Goal: Information Seeking & Learning: Learn about a topic

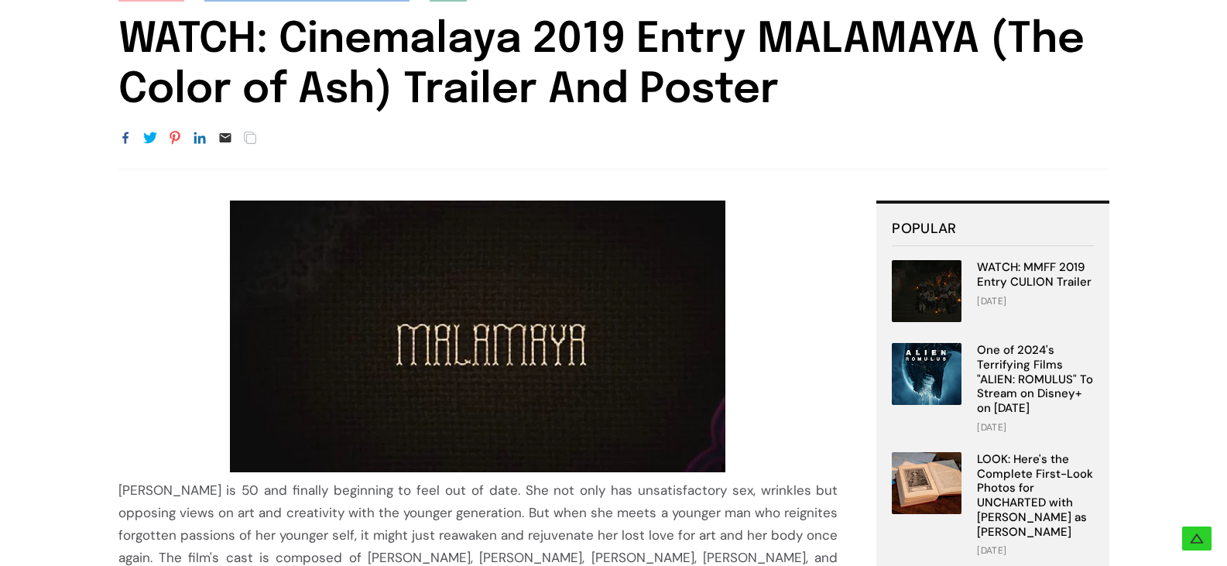
scroll to position [133, 0]
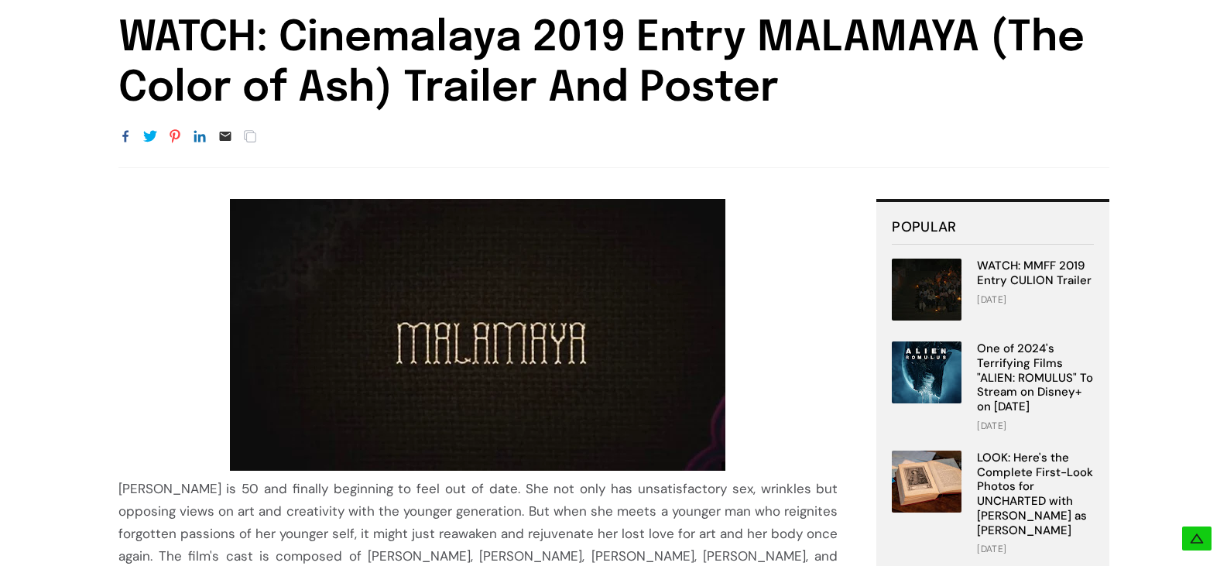
click at [556, 306] on img at bounding box center [477, 335] width 495 height 272
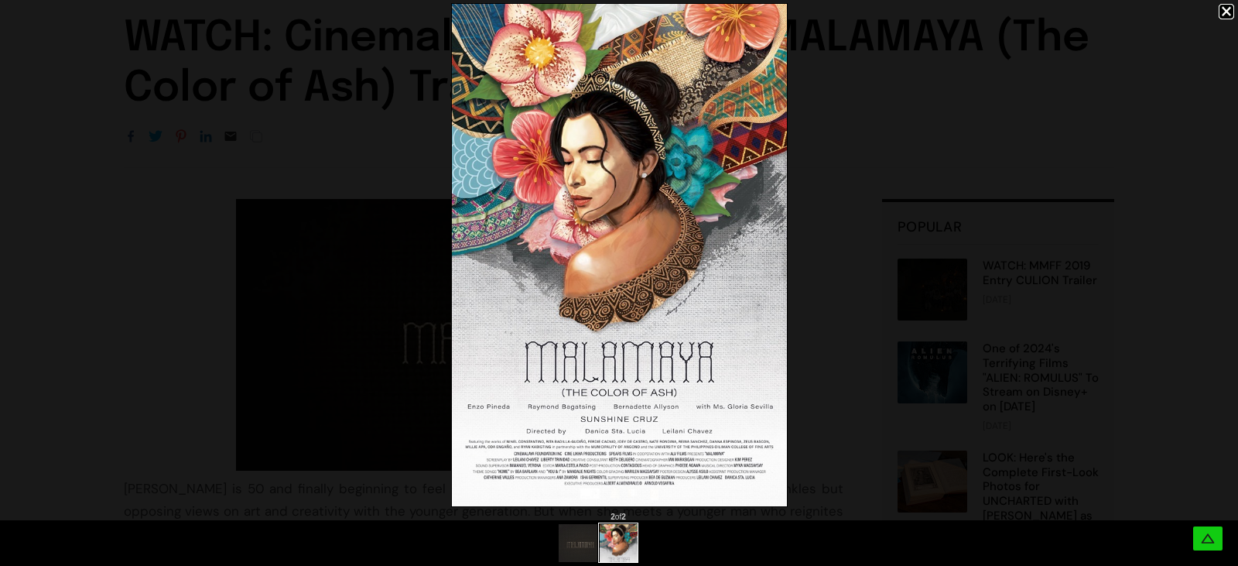
click at [836, 358] on div at bounding box center [619, 255] width 1238 height 510
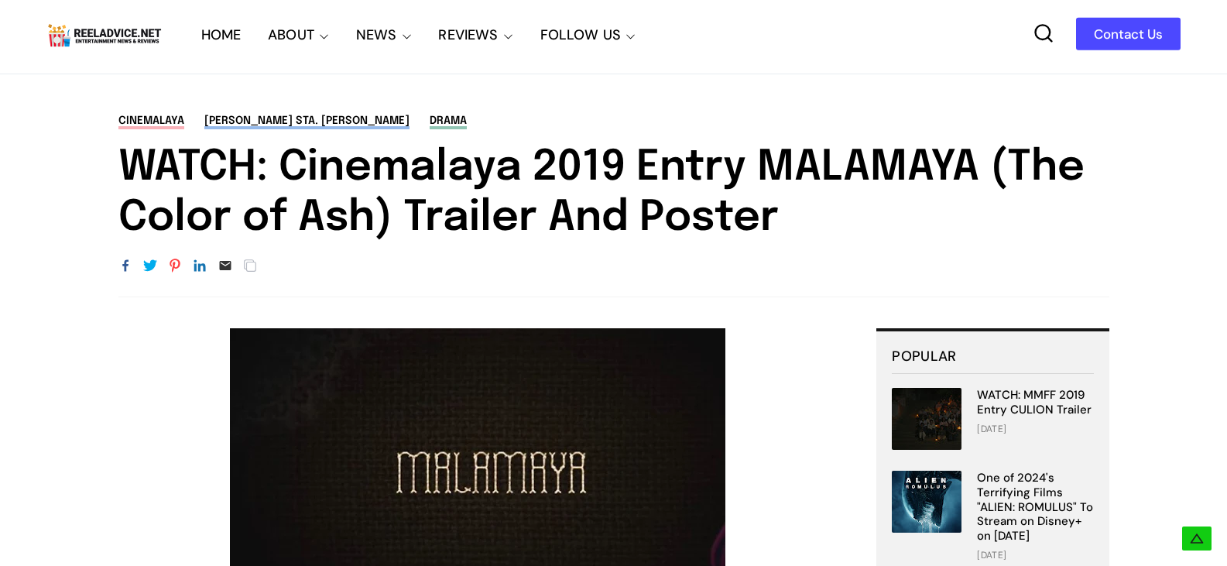
scroll to position [0, 0]
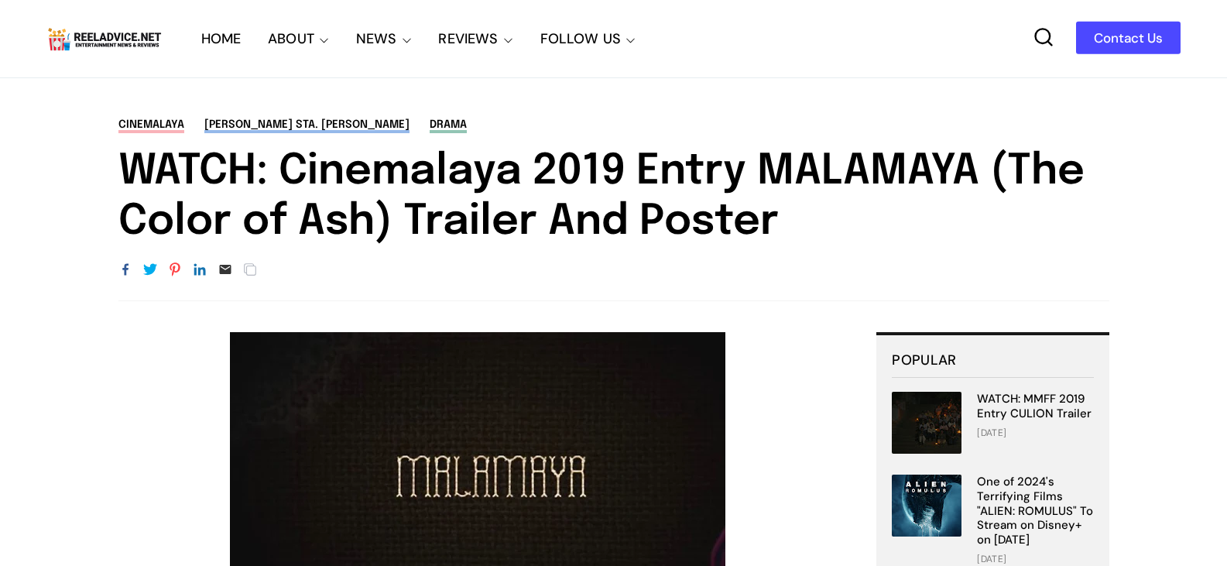
click at [241, 125] on link "[PERSON_NAME] Sta. [PERSON_NAME]" at bounding box center [306, 126] width 205 height 14
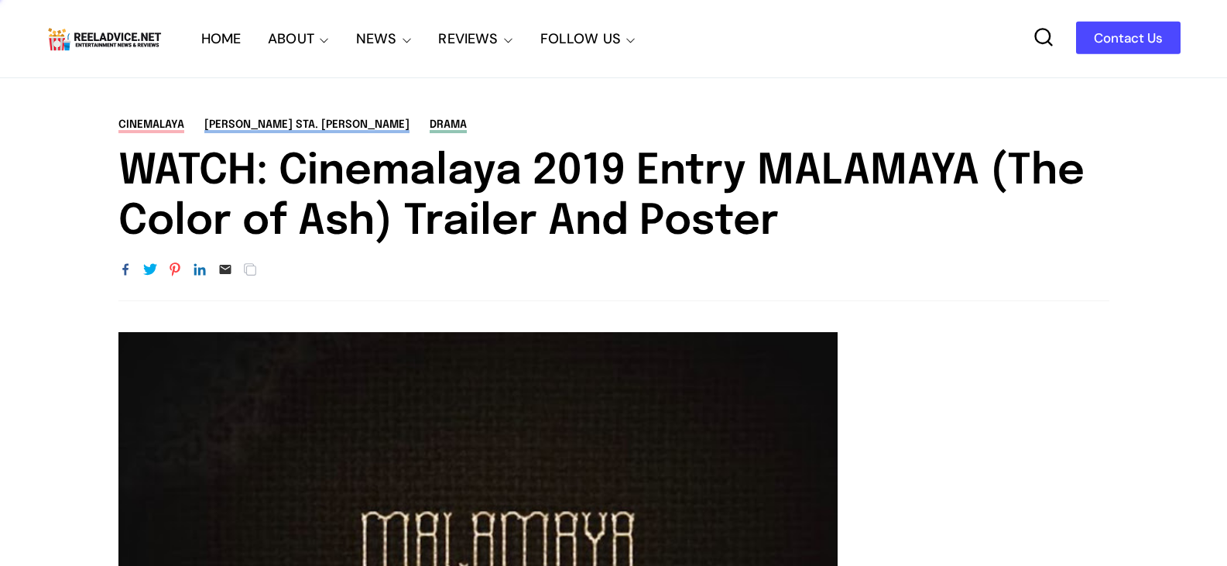
click at [430, 122] on link "drama" at bounding box center [448, 126] width 37 height 14
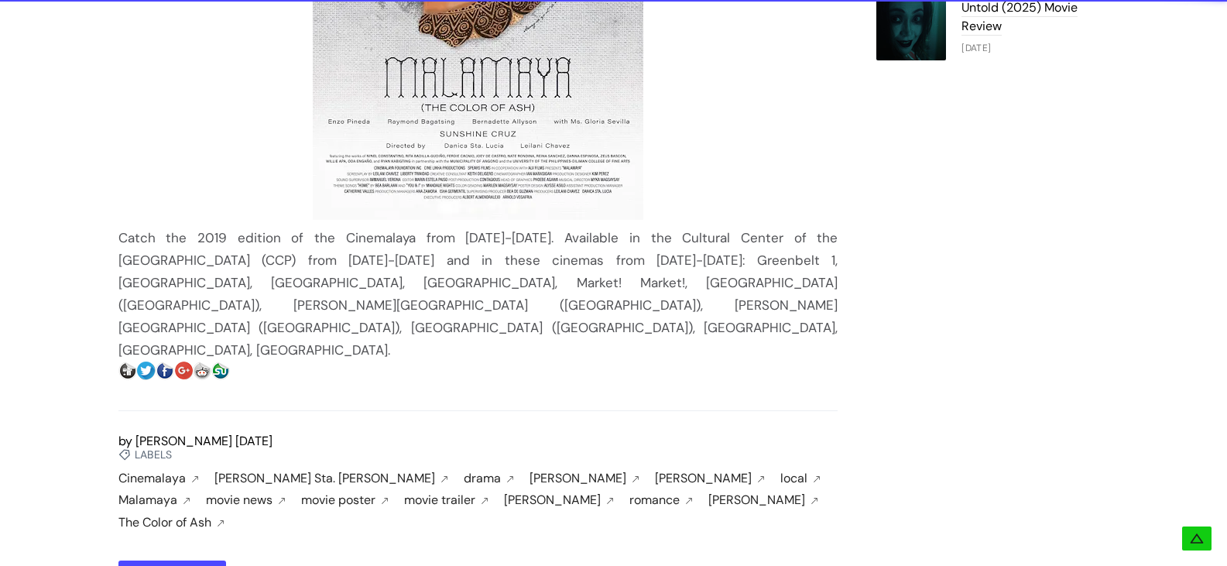
scroll to position [1409, 0]
